Goal: Ask a question: Seek information or help from site administrators or community

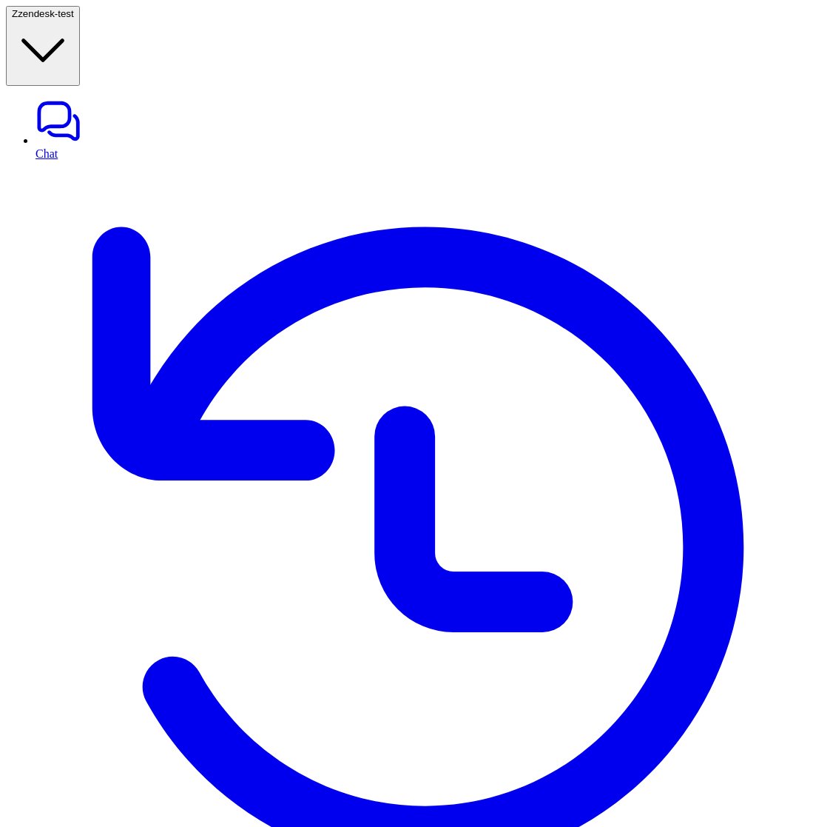
scroll to position [753, 0]
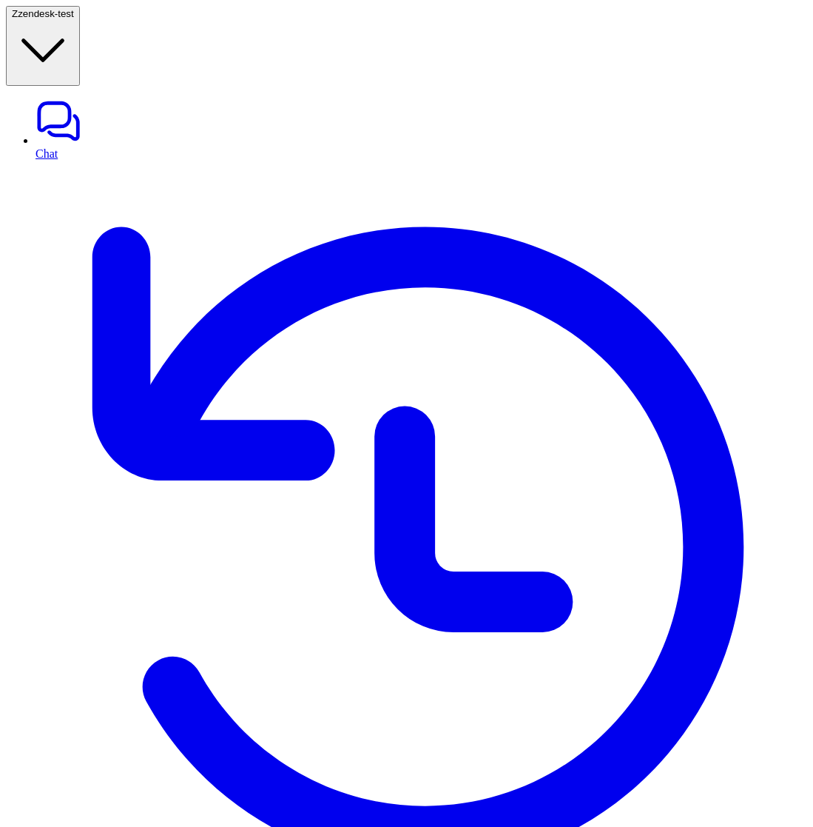
scroll to position [50, 0]
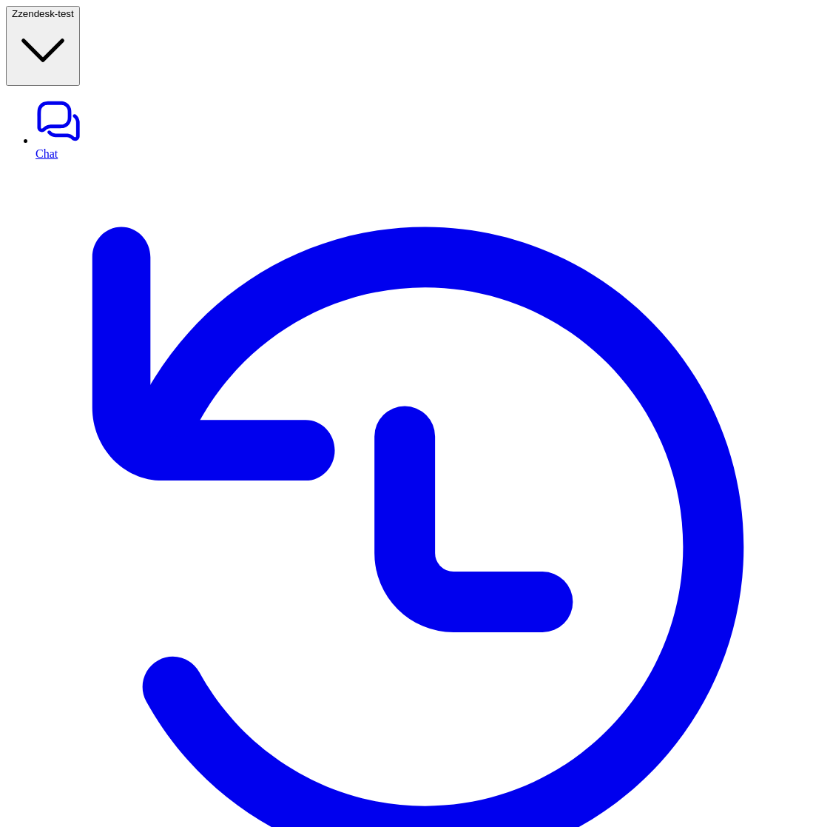
drag, startPoint x: 609, startPoint y: 583, endPoint x: 268, endPoint y: 564, distance: 341.7
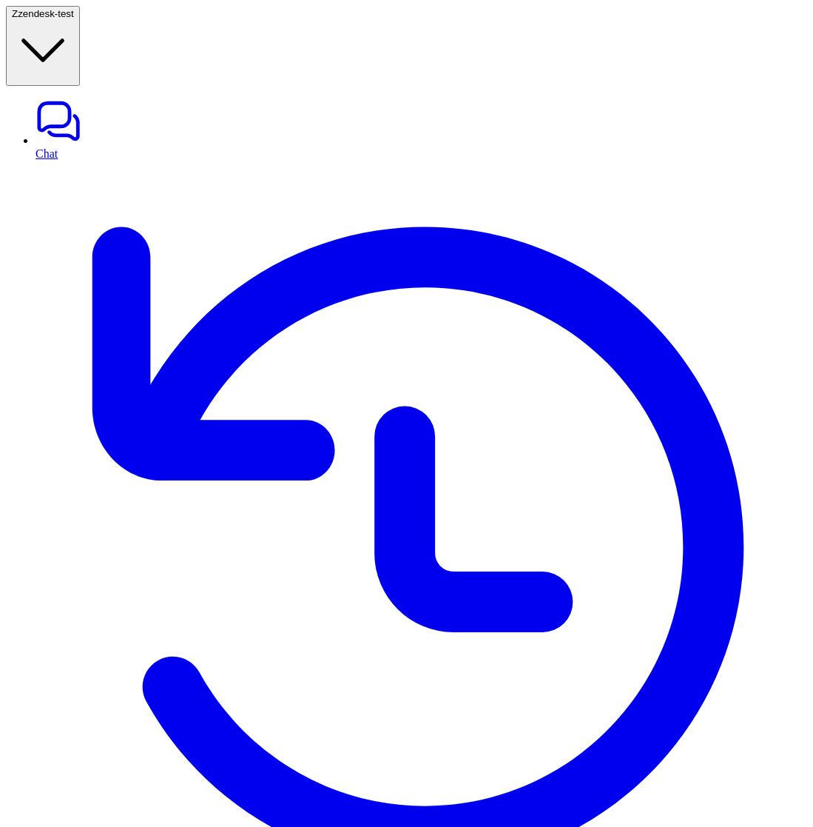
drag, startPoint x: 447, startPoint y: 579, endPoint x: 596, endPoint y: 574, distance: 149.6
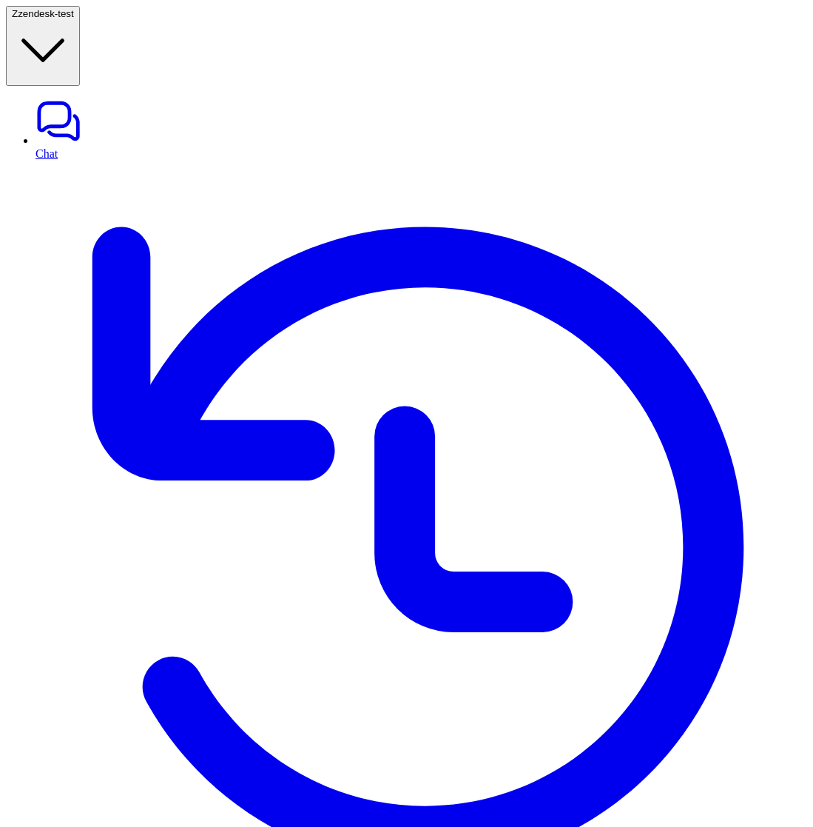
copy p "with Heritage Health Insurance TPA"
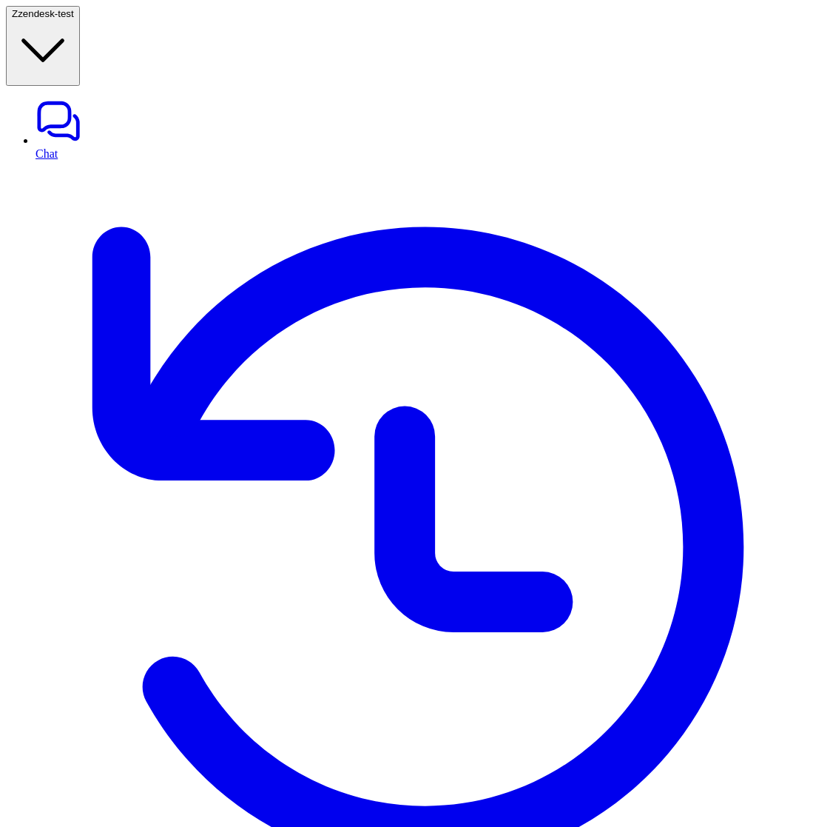
scroll to position [733, 0]
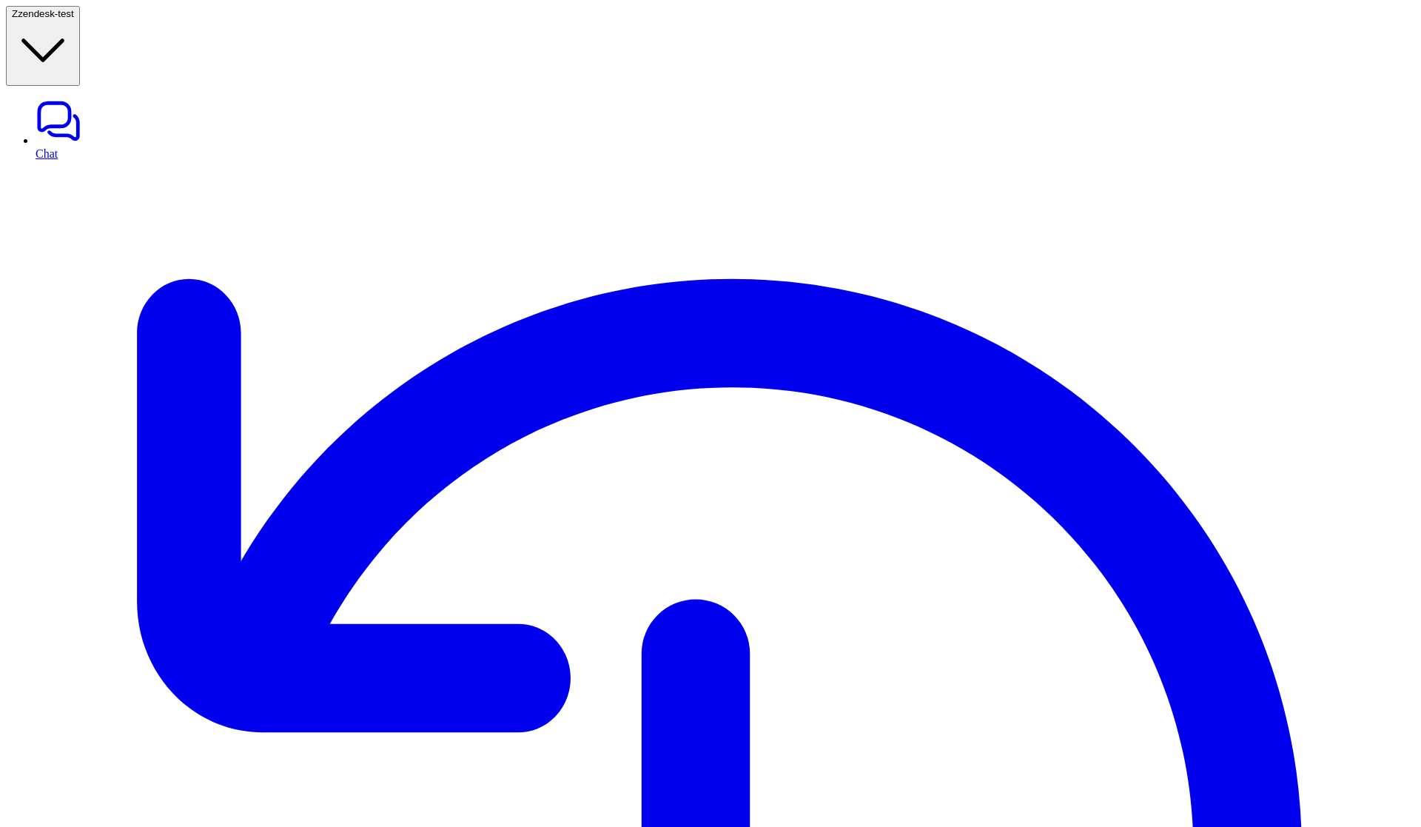
scroll to position [819, 0]
drag, startPoint x: 539, startPoint y: 623, endPoint x: 554, endPoint y: 623, distance: 14.8
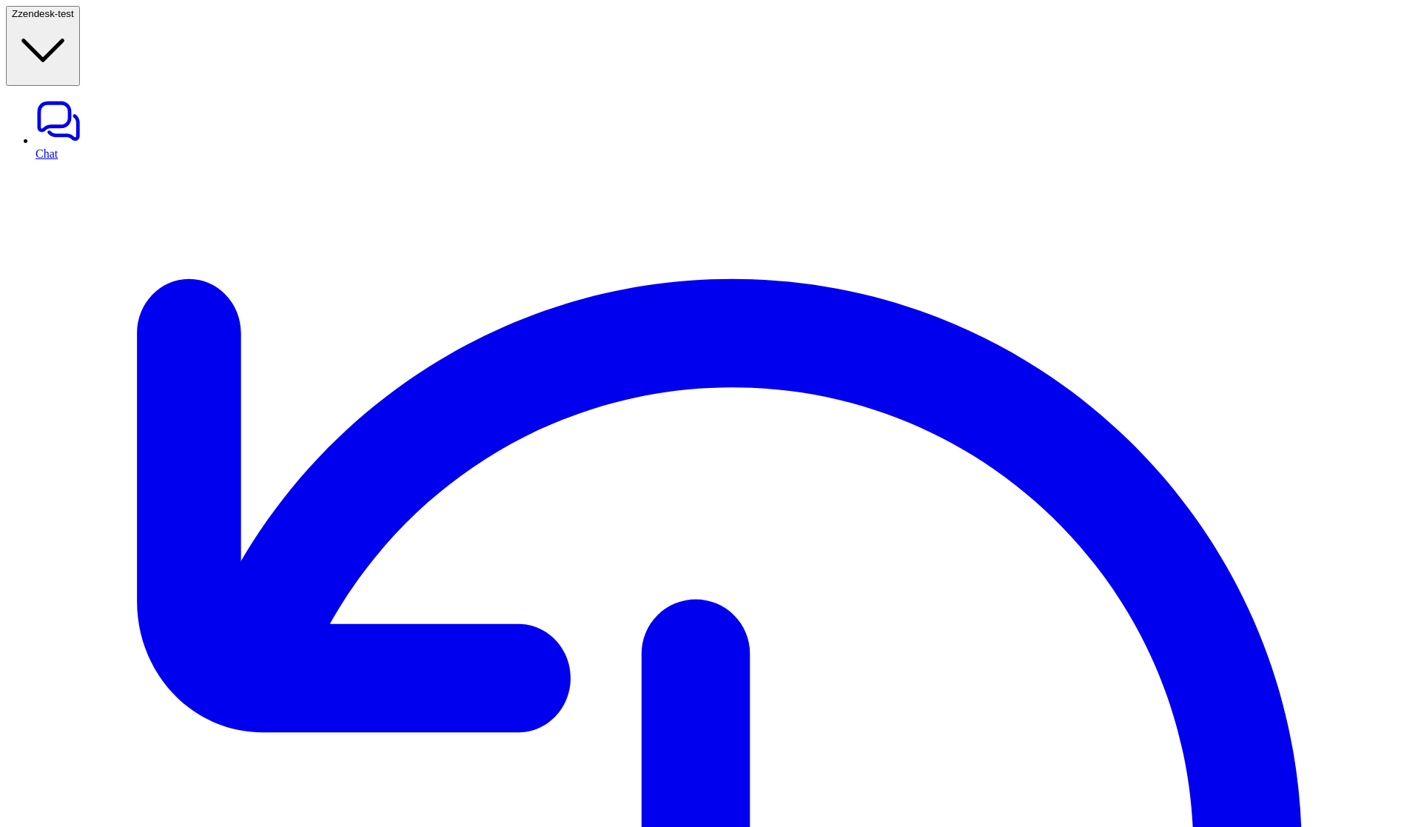
drag, startPoint x: 393, startPoint y: 576, endPoint x: 696, endPoint y: 582, distance: 302.7
copy p "**********"
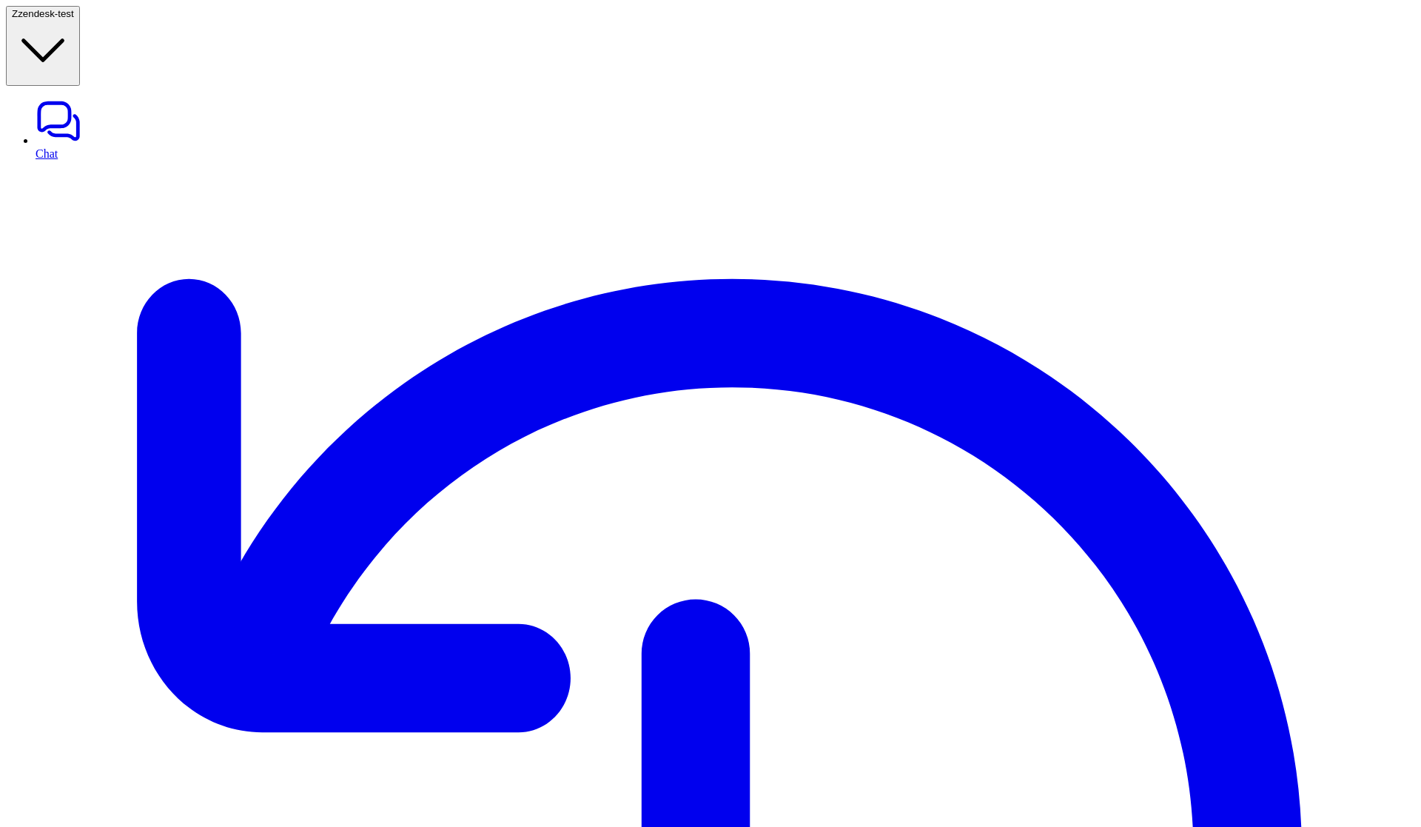
drag, startPoint x: 573, startPoint y: 575, endPoint x: 664, endPoint y: 574, distance: 91.8
drag, startPoint x: 404, startPoint y: 579, endPoint x: 724, endPoint y: 576, distance: 320.4
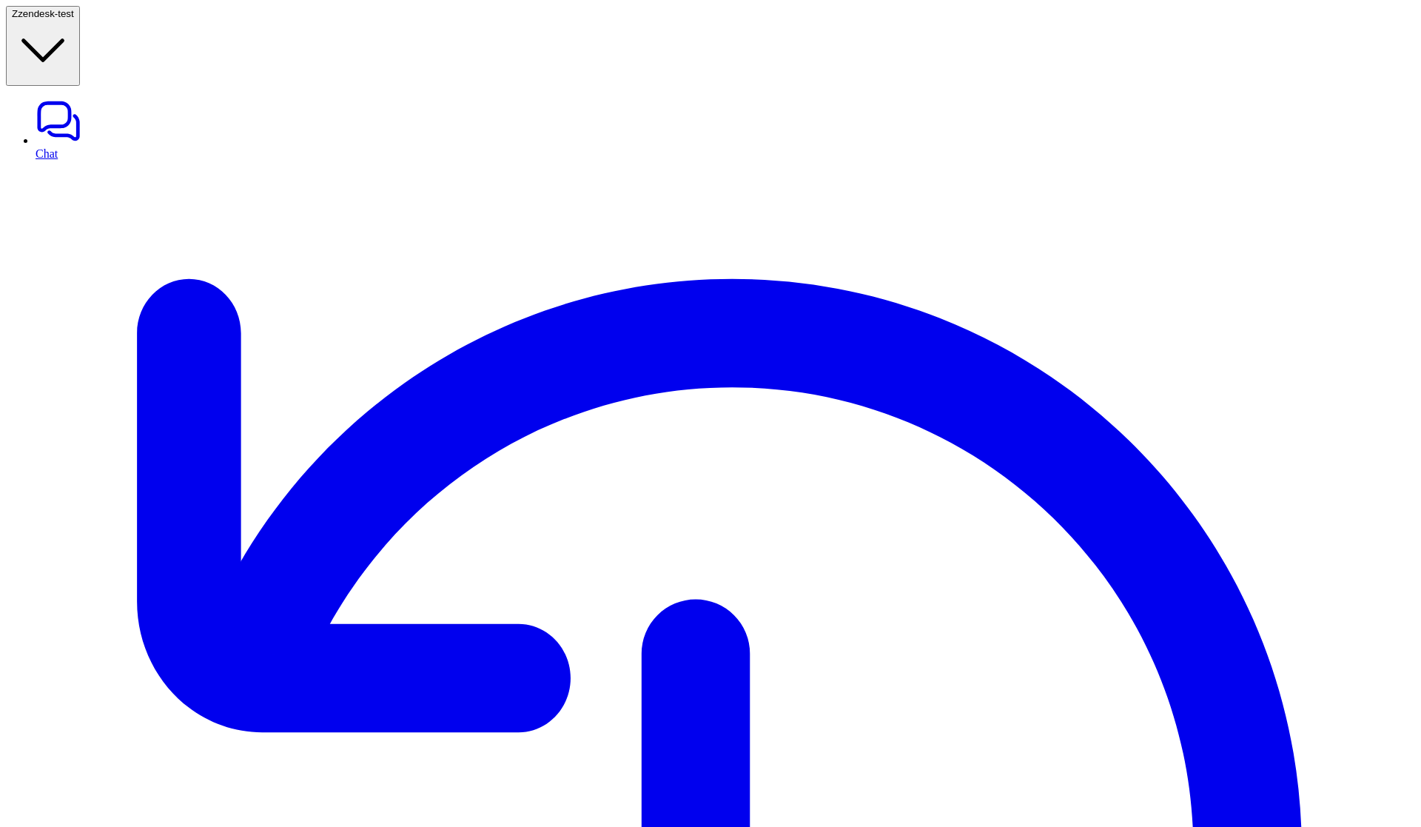
drag, startPoint x: 406, startPoint y: 571, endPoint x: 685, endPoint y: 569, distance: 279.0
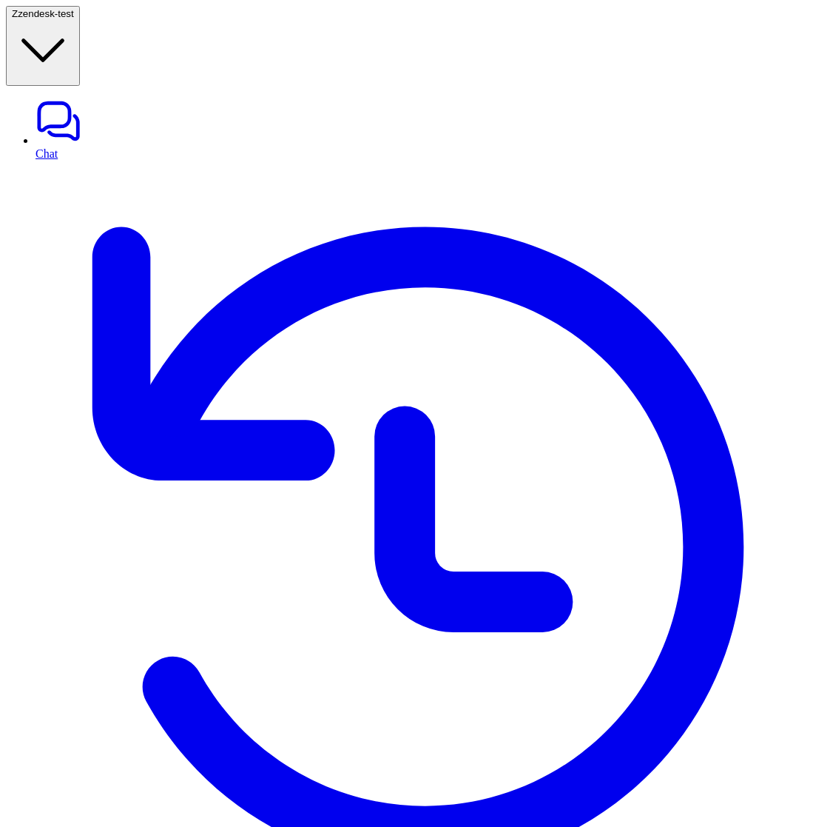
scroll to position [609, 0]
type textarea "**********"
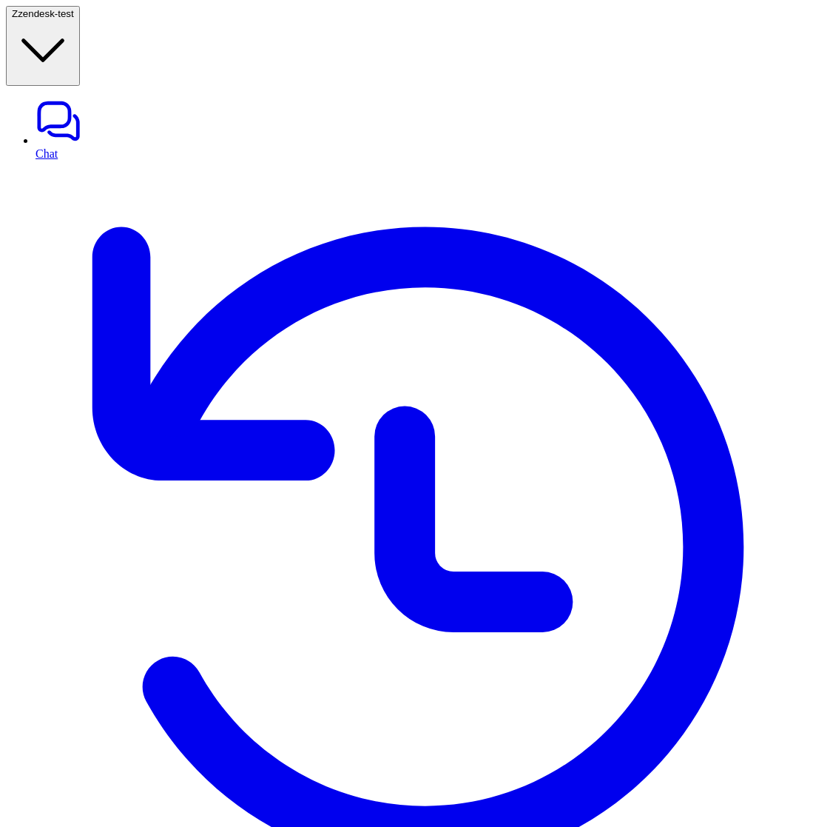
copy p "please try again"
drag, startPoint x: 710, startPoint y: 331, endPoint x: 756, endPoint y: 331, distance: 45.9
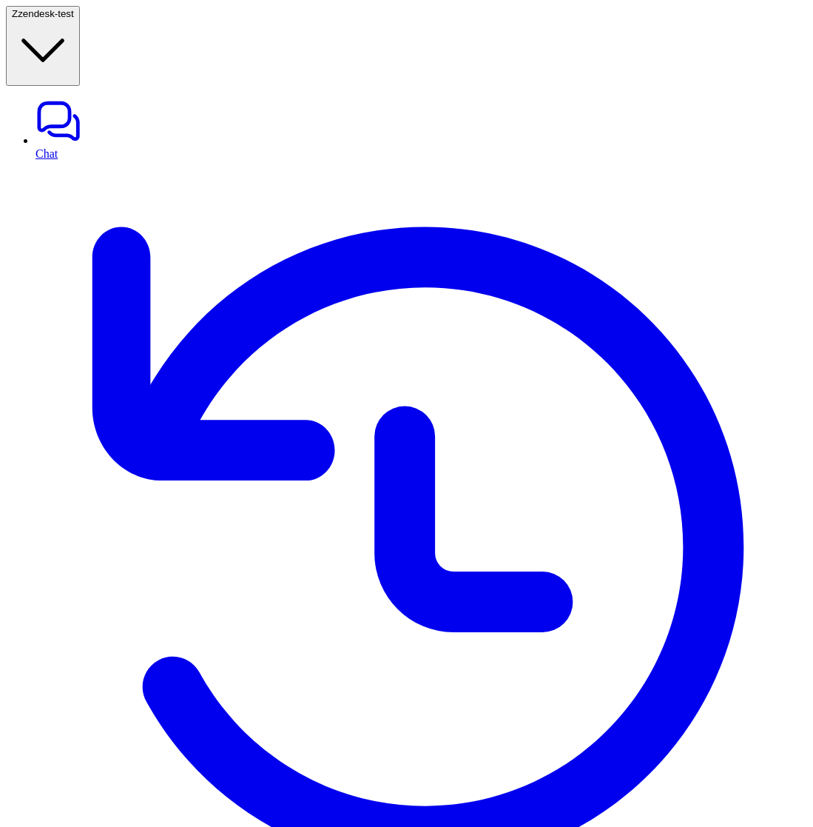
scroll to position [67, 0]
drag, startPoint x: 593, startPoint y: 596, endPoint x: 647, endPoint y: 593, distance: 54.1
copy p "trademark service"
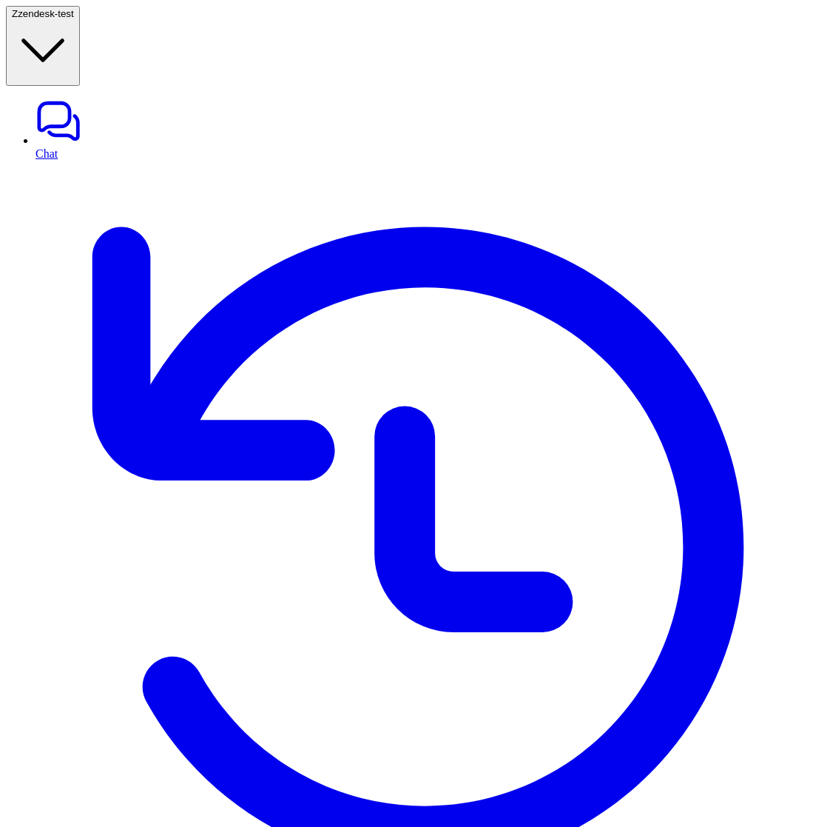
scroll to position [315, 0]
type textarea "**********"
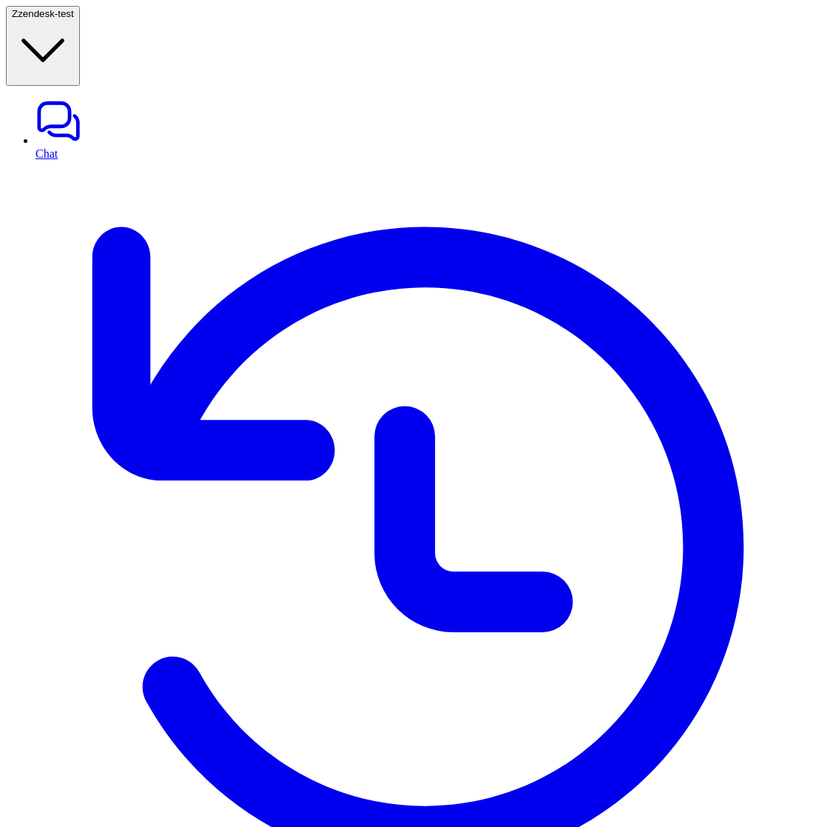
type textarea "**********"
